Goal: Transaction & Acquisition: Obtain resource

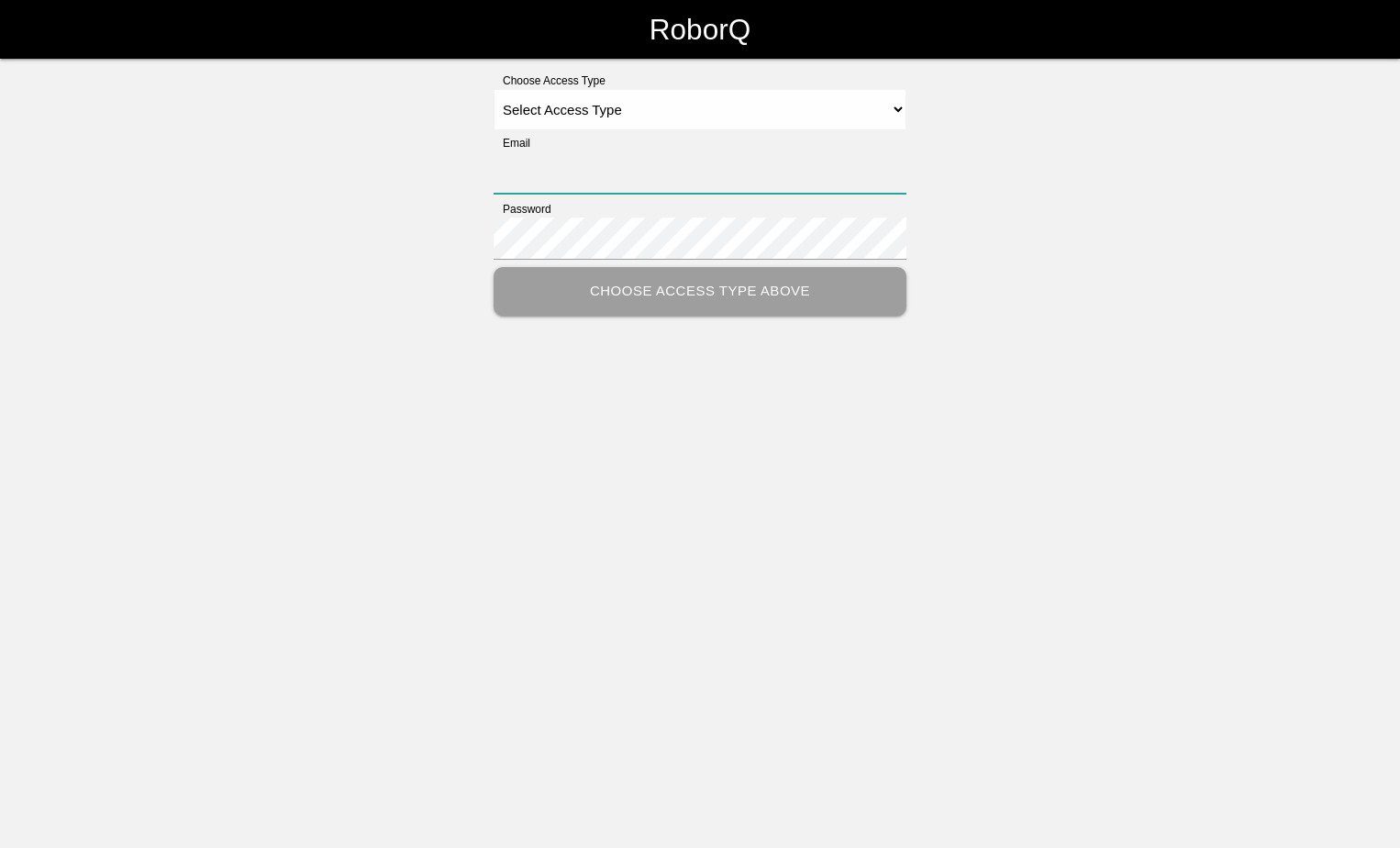
type input "[PERSON_NAME][EMAIL_ADDRESS][PERSON_NAME][DOMAIN_NAME]"
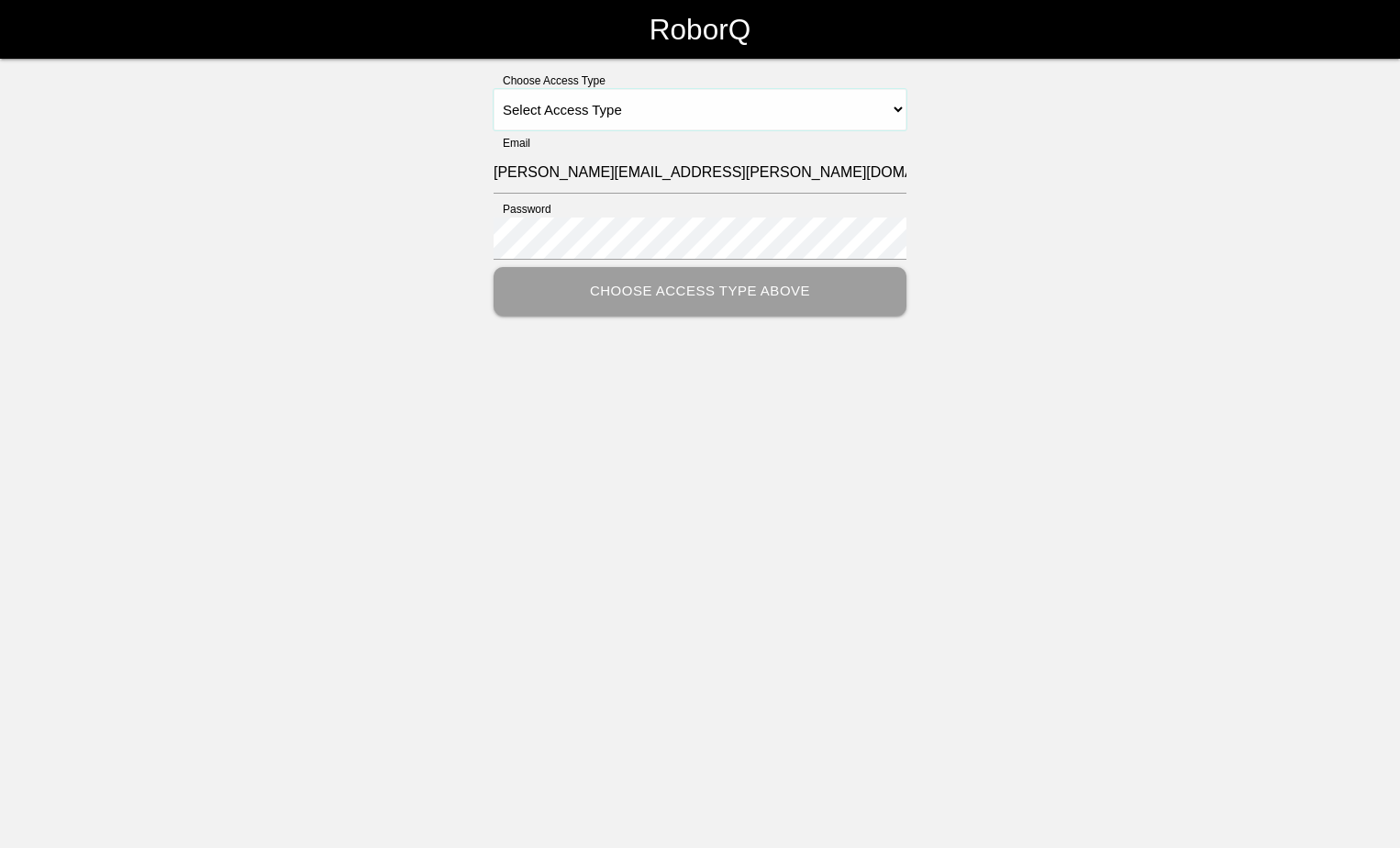
click at [899, 108] on select "Select Access Type Admin Customer Supervisor Worker" at bounding box center [700, 109] width 413 height 42
select select "Customer"
click at [493, 89] on select "Select Access Type Admin Customer Supervisor Worker" at bounding box center [700, 109] width 413 height 42
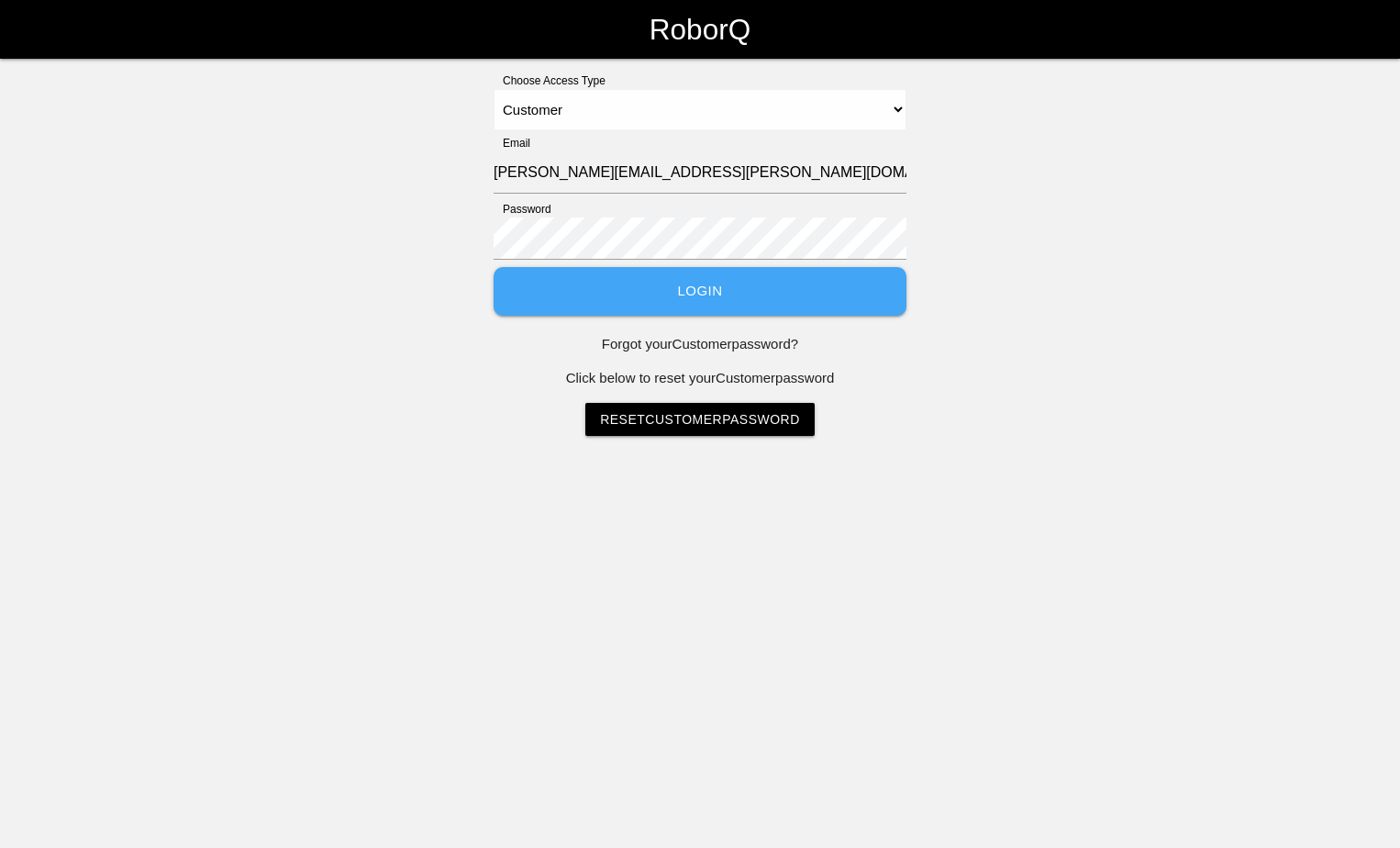
click at [747, 305] on button "Login" at bounding box center [700, 292] width 413 height 48
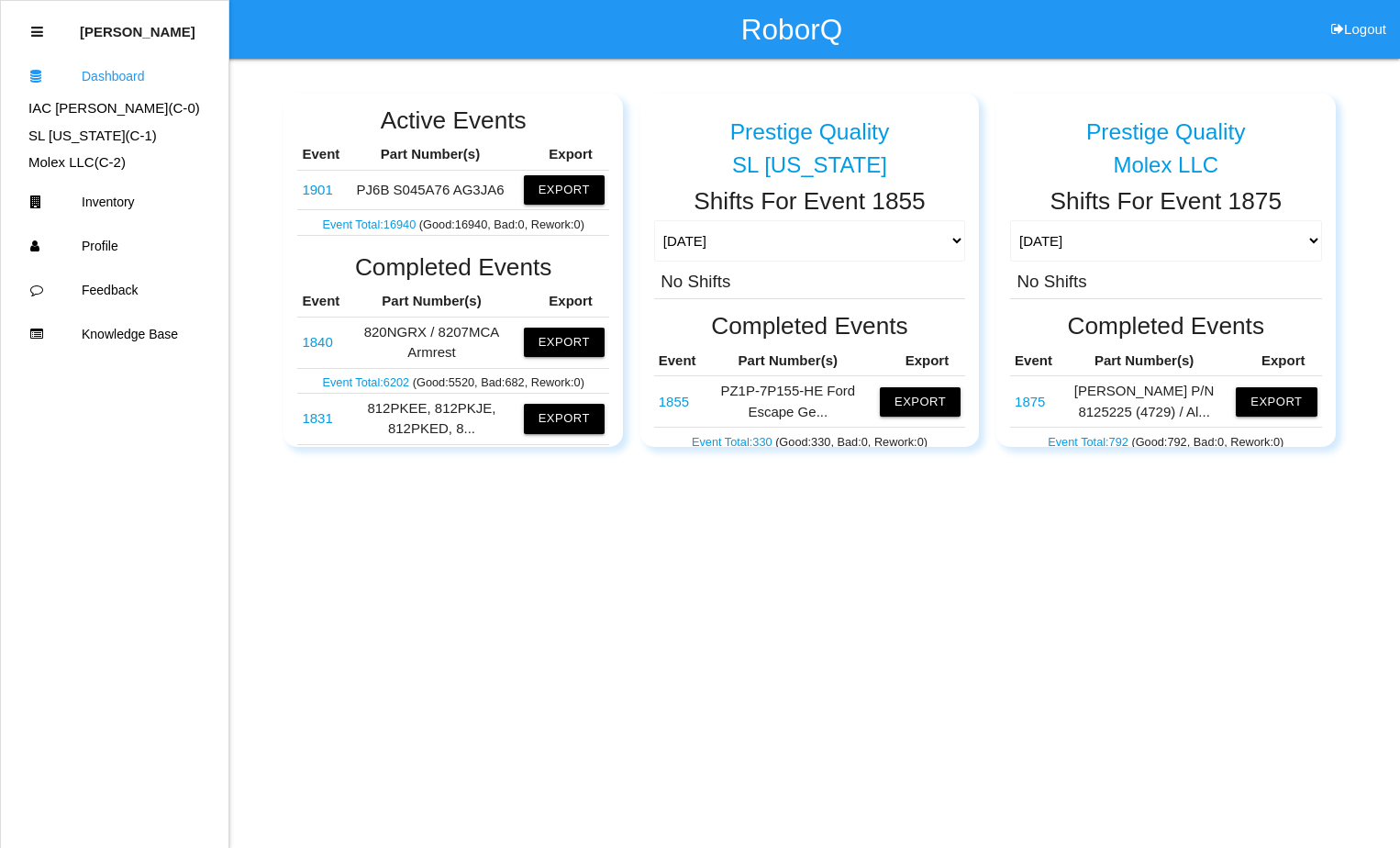
scroll to position [275, 0]
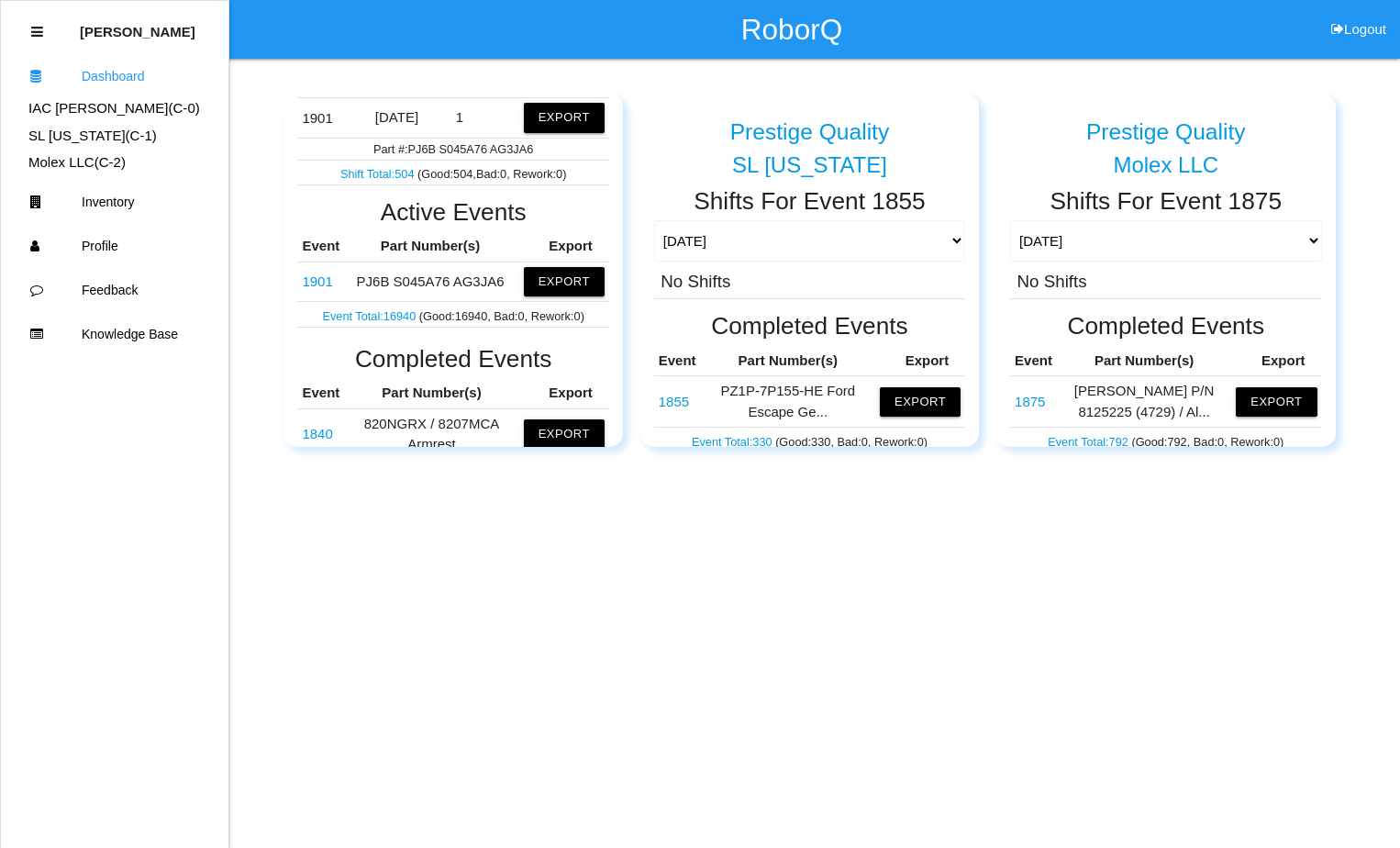
click at [409, 120] on td "[DATE]" at bounding box center [397, 118] width 71 height 40
click at [565, 278] on button "Export" at bounding box center [565, 282] width 81 height 29
click at [530, 283] on button "Excel" at bounding box center [546, 282] width 34 height 15
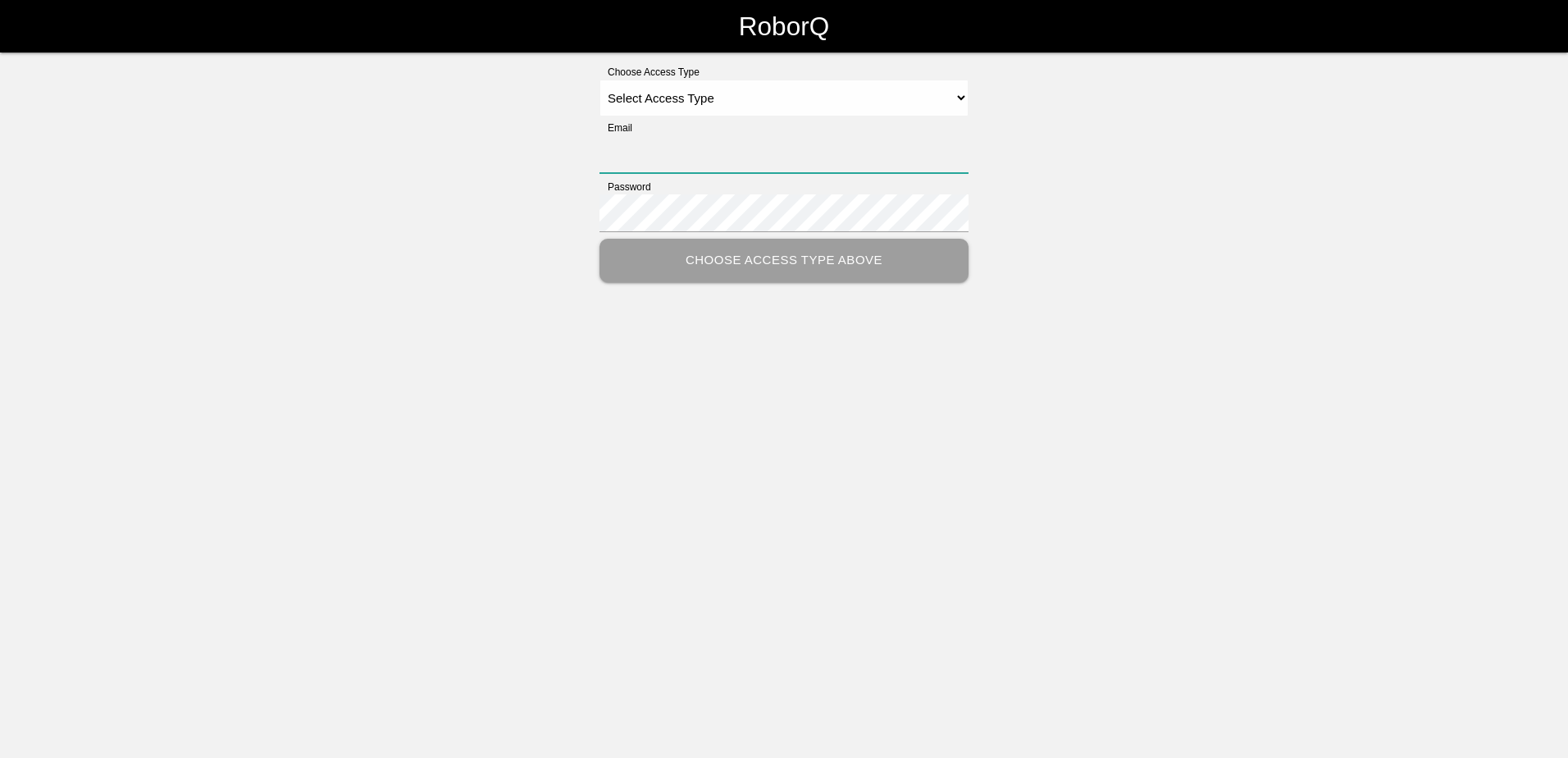
type input "[PERSON_NAME][EMAIL_ADDRESS][PERSON_NAME][DOMAIN_NAME]"
click at [960, 90] on select "Select Access Type Admin Customer Supervisor Worker" at bounding box center [784, 98] width 369 height 37
select select "Customer"
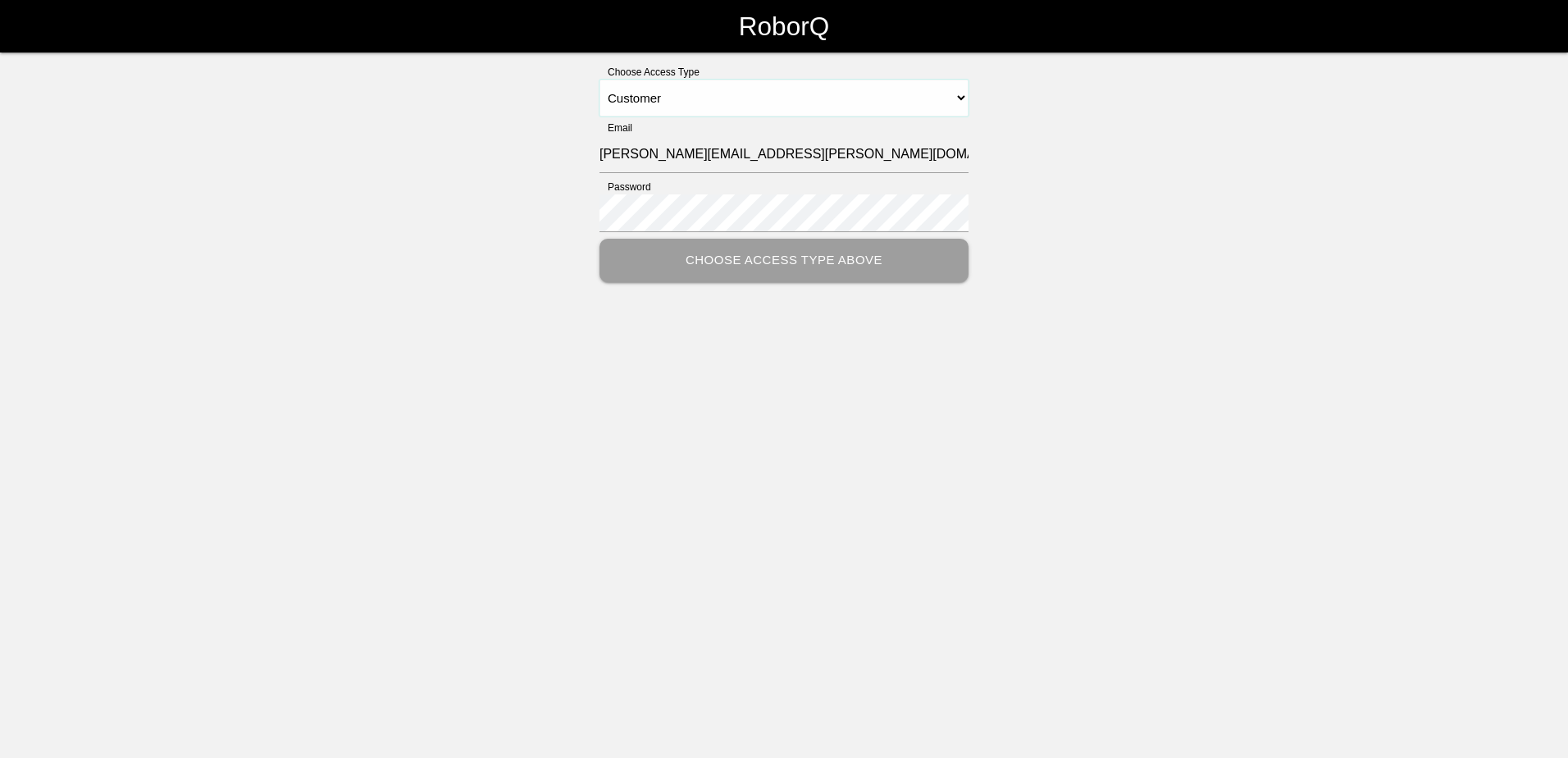
click at [600, 79] on select "Select Access Type Admin Customer Supervisor Worker" at bounding box center [784, 98] width 369 height 37
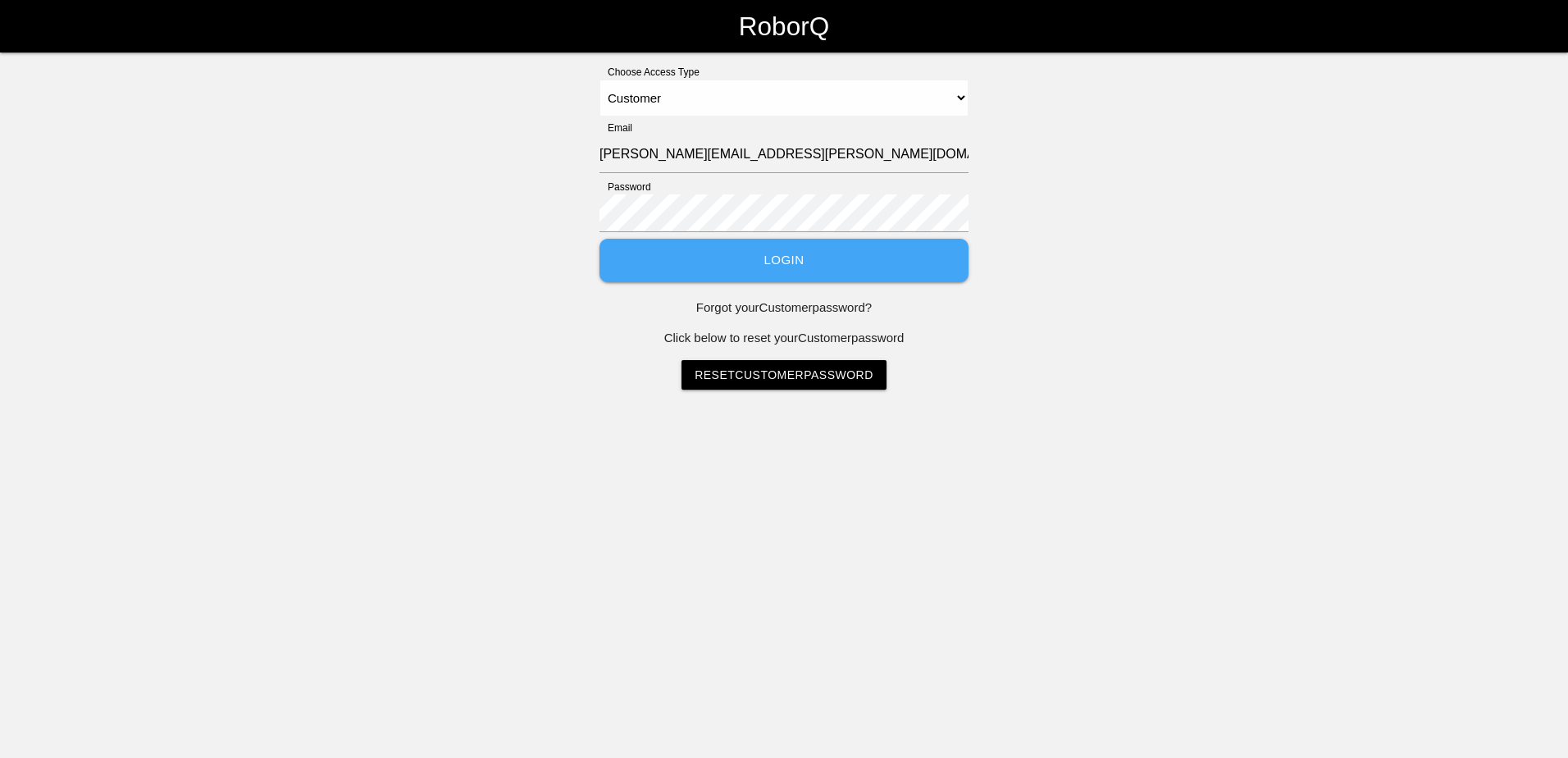
click at [809, 253] on button "Login" at bounding box center [784, 261] width 369 height 43
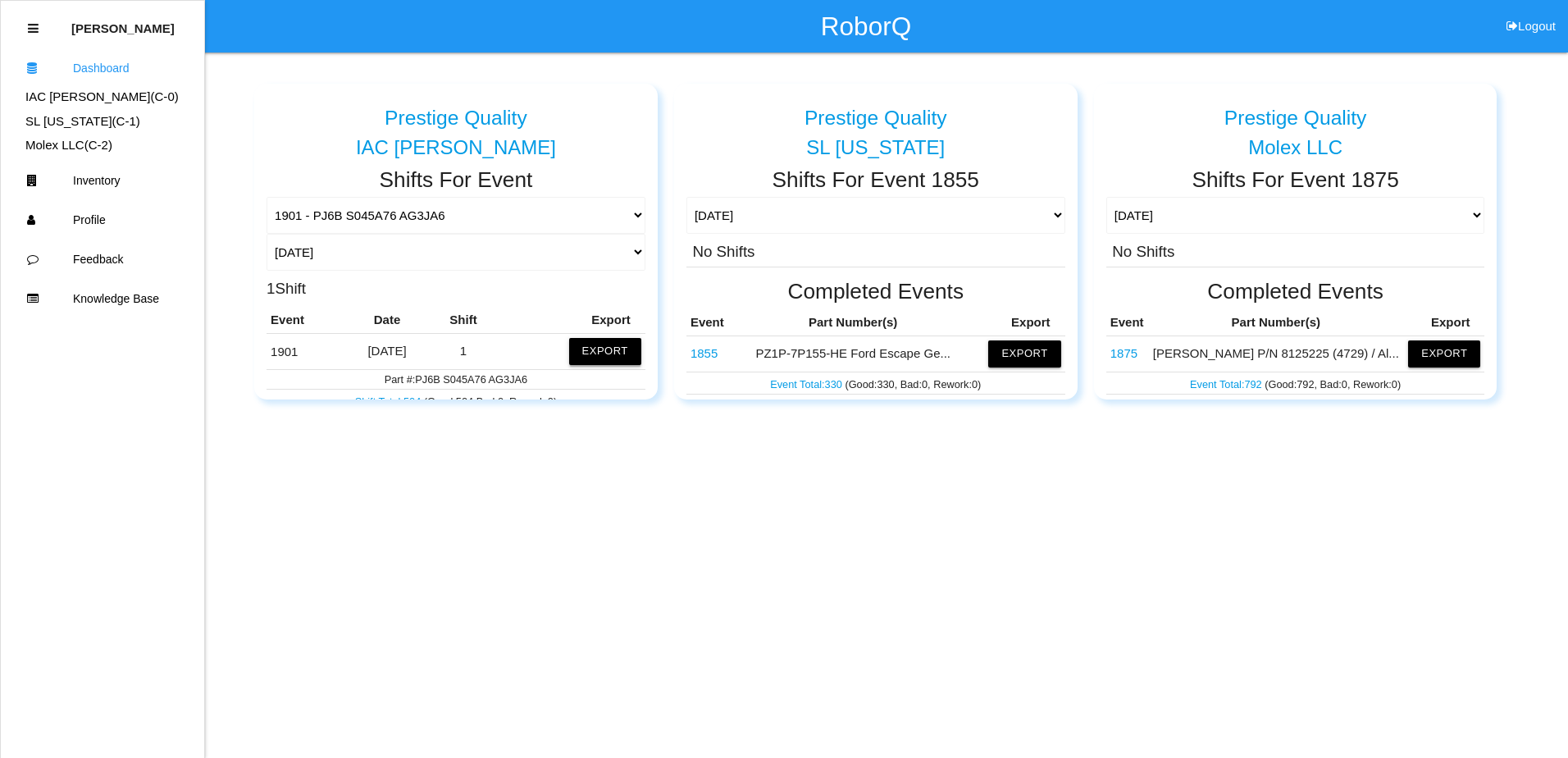
click at [604, 347] on button "Export" at bounding box center [605, 351] width 72 height 26
click at [575, 340] on button "Excel" at bounding box center [589, 347] width 30 height 14
click at [1256, 482] on html "RoborQ Logout [PERSON_NAME] Dashboard IAC [PERSON_NAME] (C- 0 ) SL [US_STATE] (…" at bounding box center [784, 241] width 1568 height 482
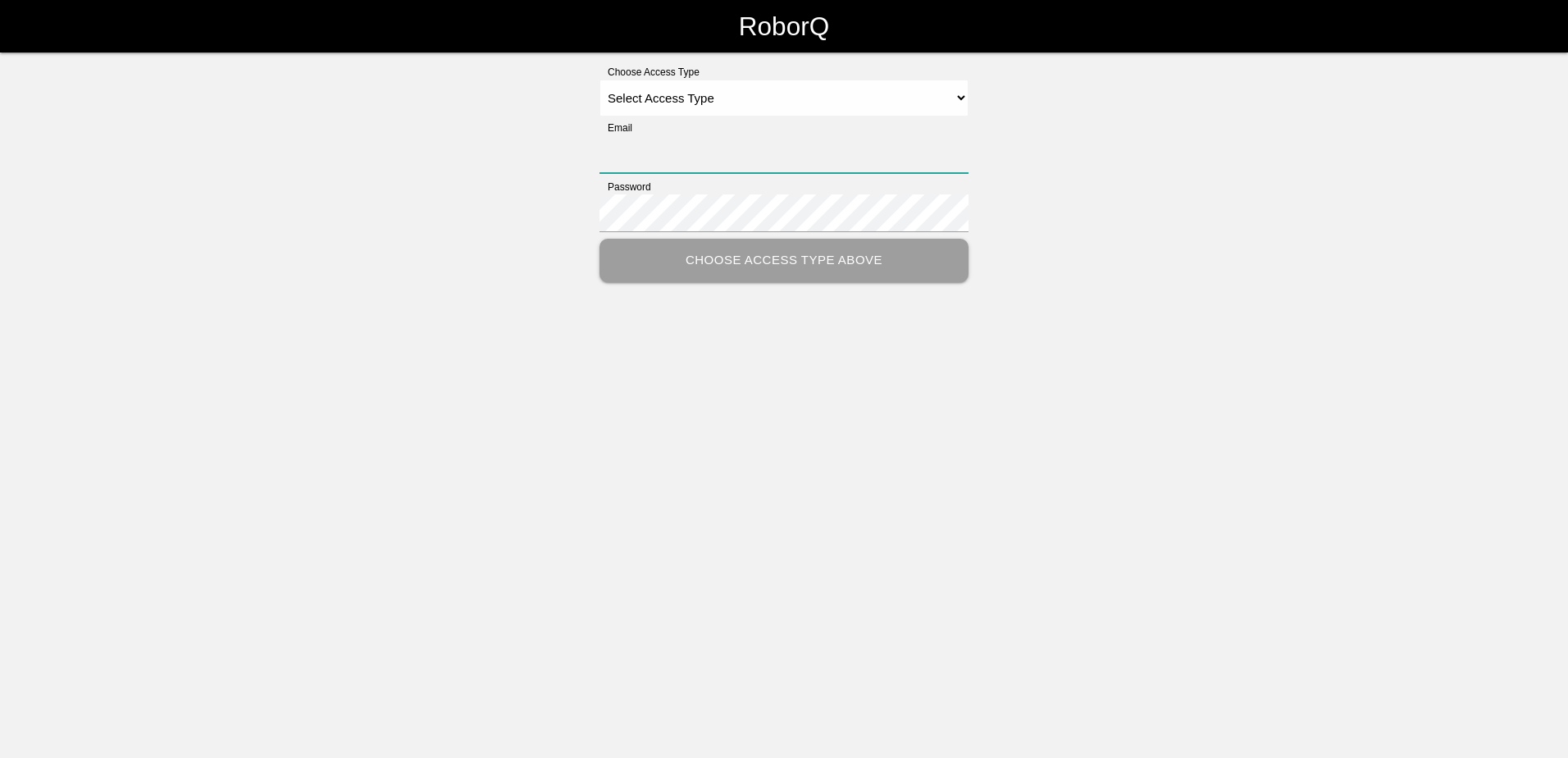
type input "[PERSON_NAME][EMAIL_ADDRESS][PERSON_NAME][DOMAIN_NAME]"
click at [817, 107] on select "Select Access Type Admin Customer Supervisor Worker" at bounding box center [784, 98] width 369 height 37
select select "Customer"
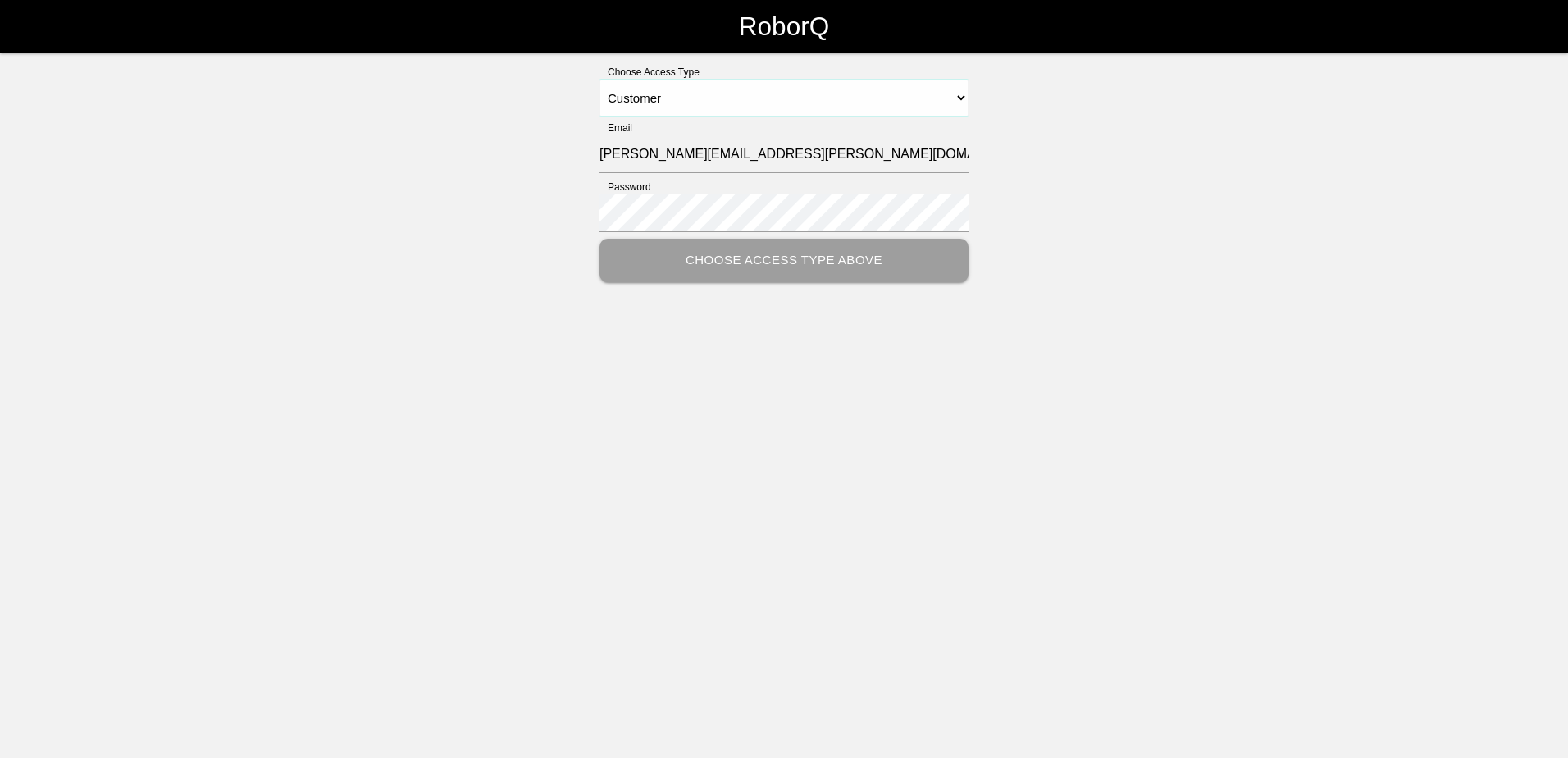
click at [600, 79] on select "Select Access Type Admin Customer Supervisor Worker" at bounding box center [784, 98] width 369 height 37
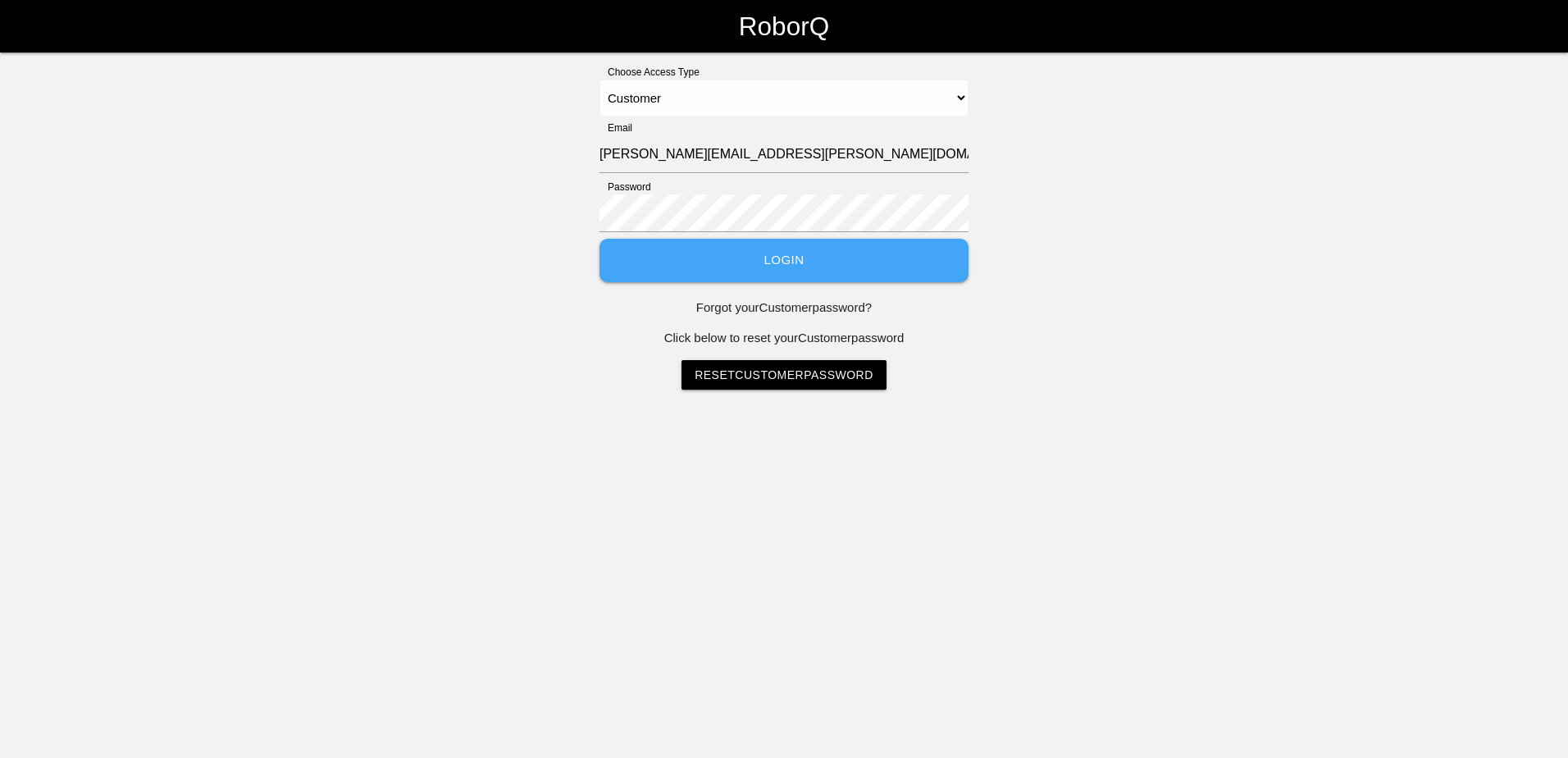
click at [793, 273] on button "Login" at bounding box center [784, 261] width 369 height 43
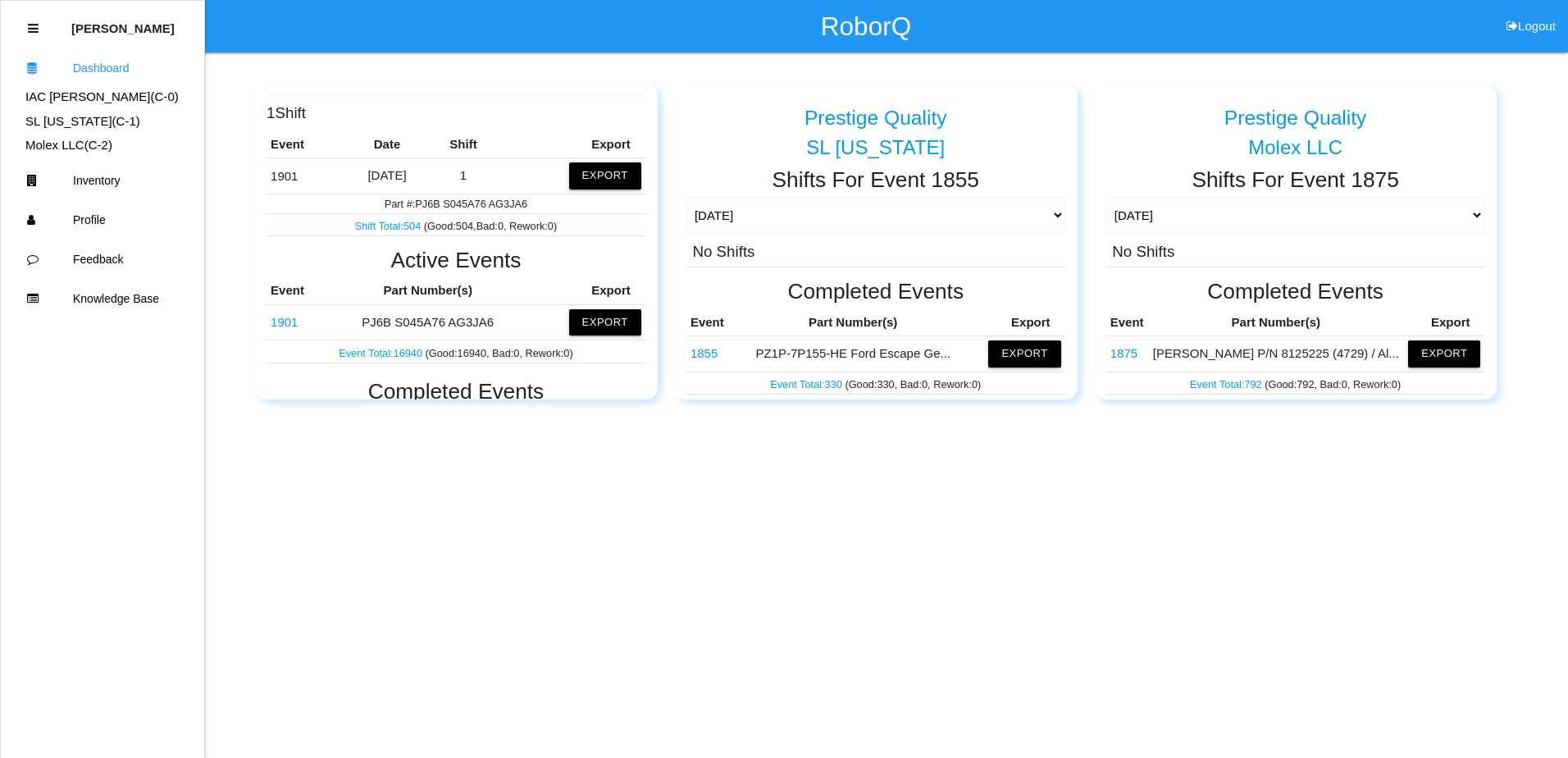
scroll to position [164, 0]
